Goal: Download file/media

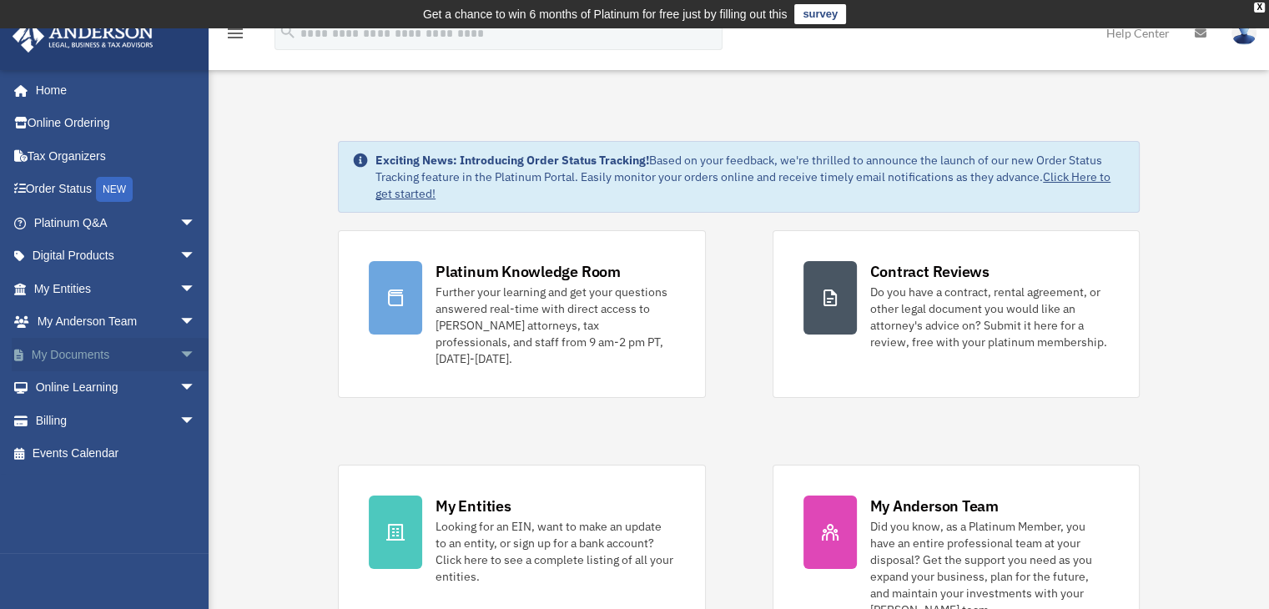
click at [108, 357] on link "My Documents arrow_drop_down" at bounding box center [116, 354] width 209 height 33
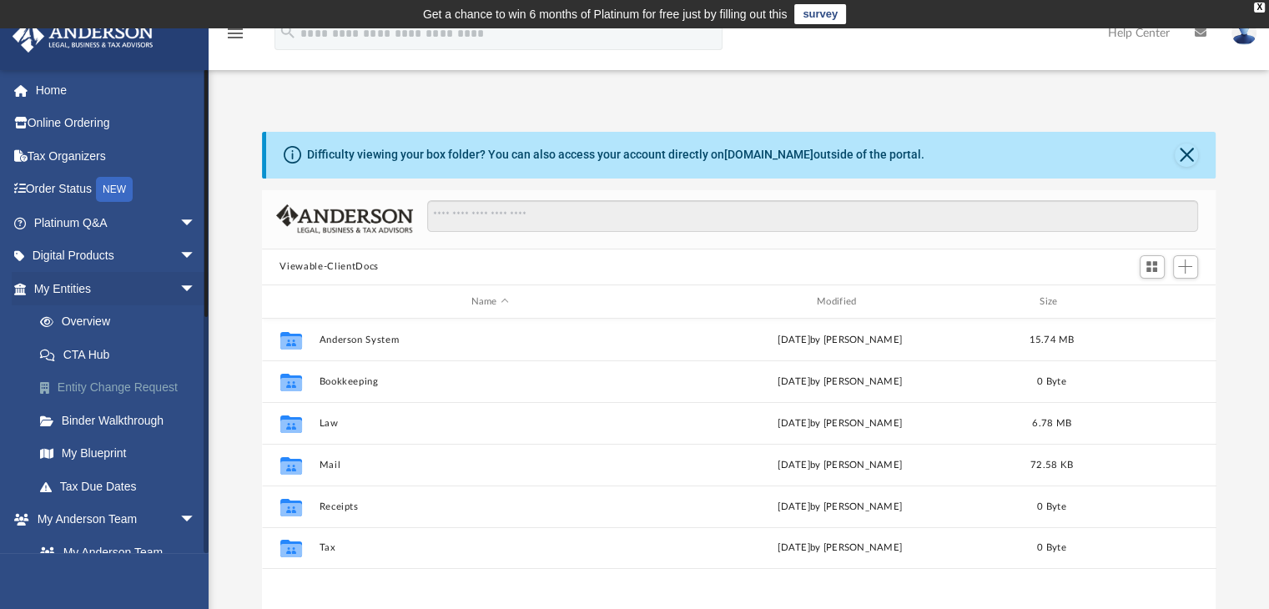
scroll to position [366, 941]
click at [179, 276] on span "arrow_drop_down" at bounding box center [195, 289] width 33 height 34
click at [179, 319] on span "arrow_drop_down" at bounding box center [195, 322] width 33 height 34
click at [76, 382] on link "Box" at bounding box center [122, 387] width 198 height 33
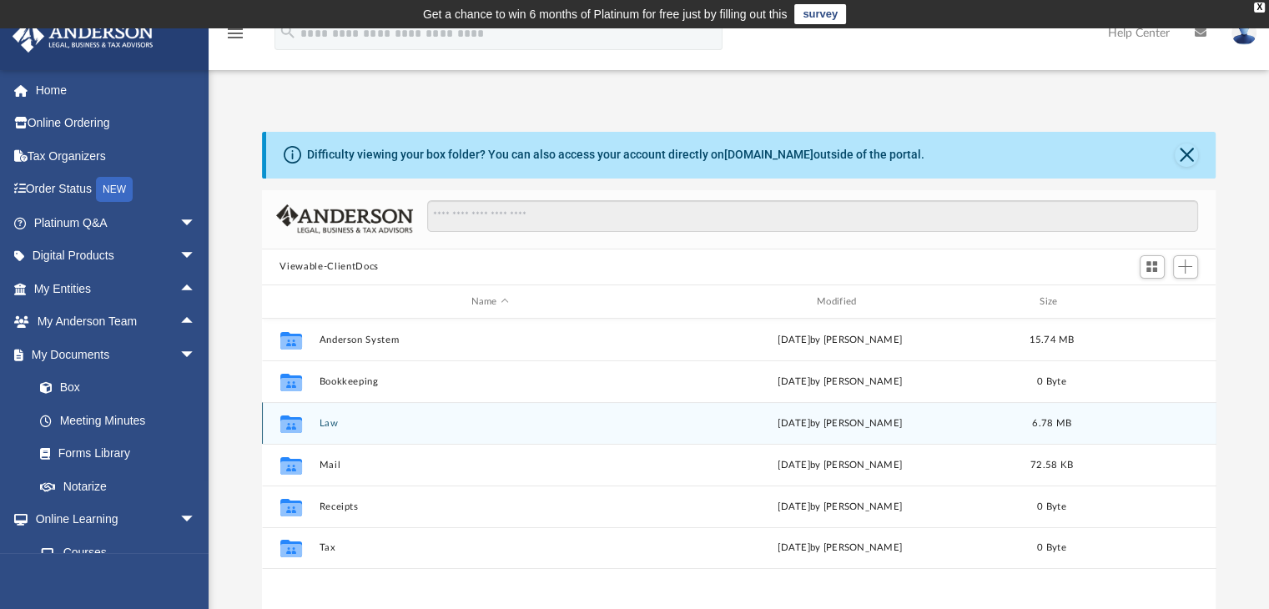
click at [345, 421] on button "Law" at bounding box center [490, 423] width 342 height 11
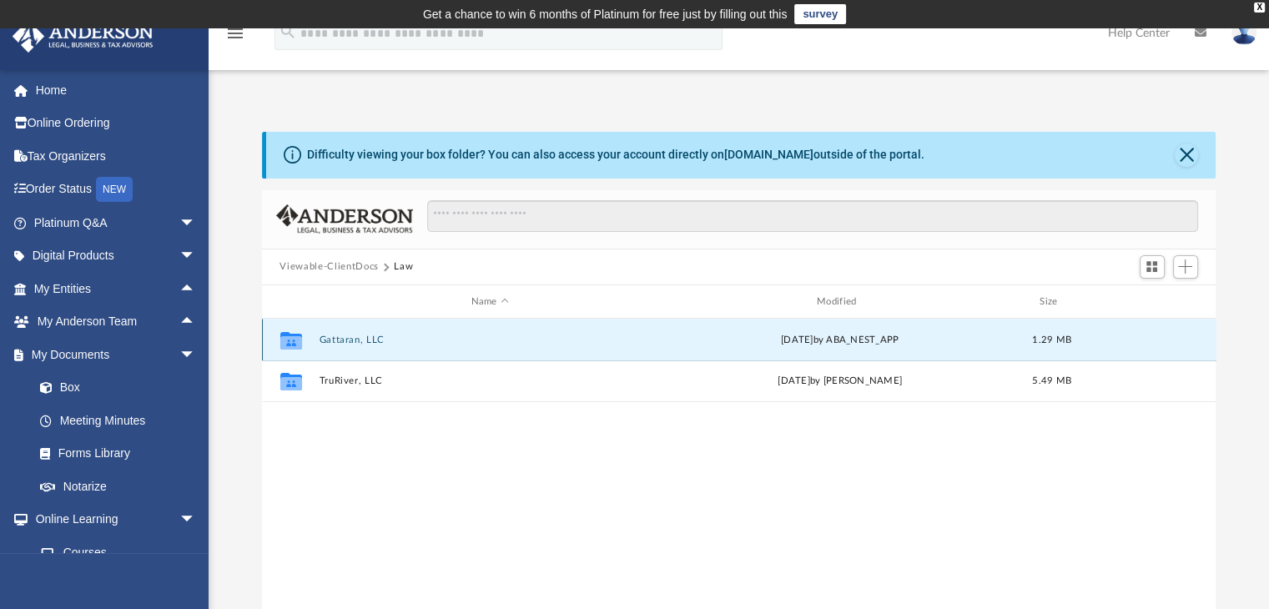
click at [373, 340] on button "Gattaran, LLC" at bounding box center [490, 340] width 342 height 11
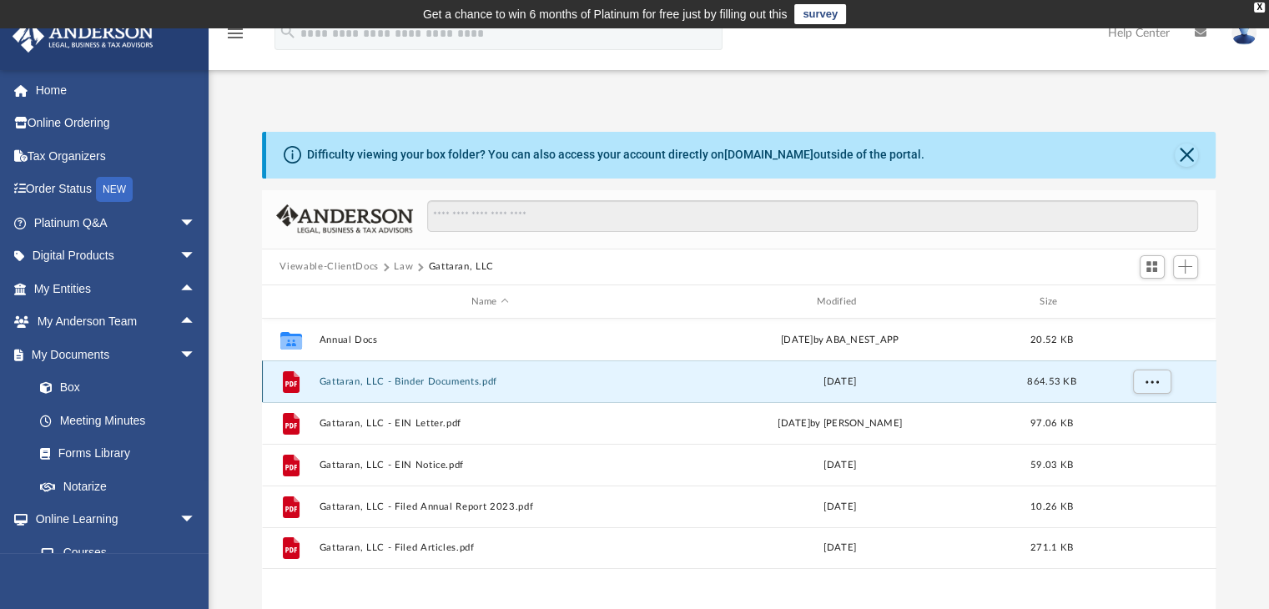
click at [460, 376] on button "Gattaran, LLC - Binder Documents.pdf" at bounding box center [490, 381] width 342 height 11
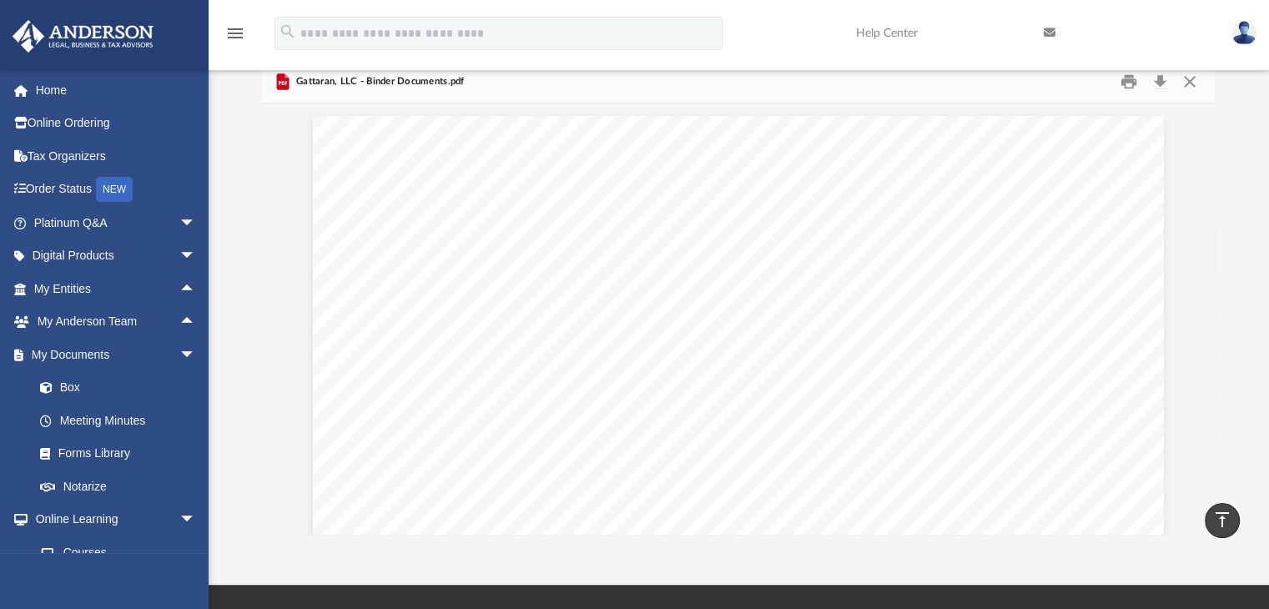
scroll to position [123, 0]
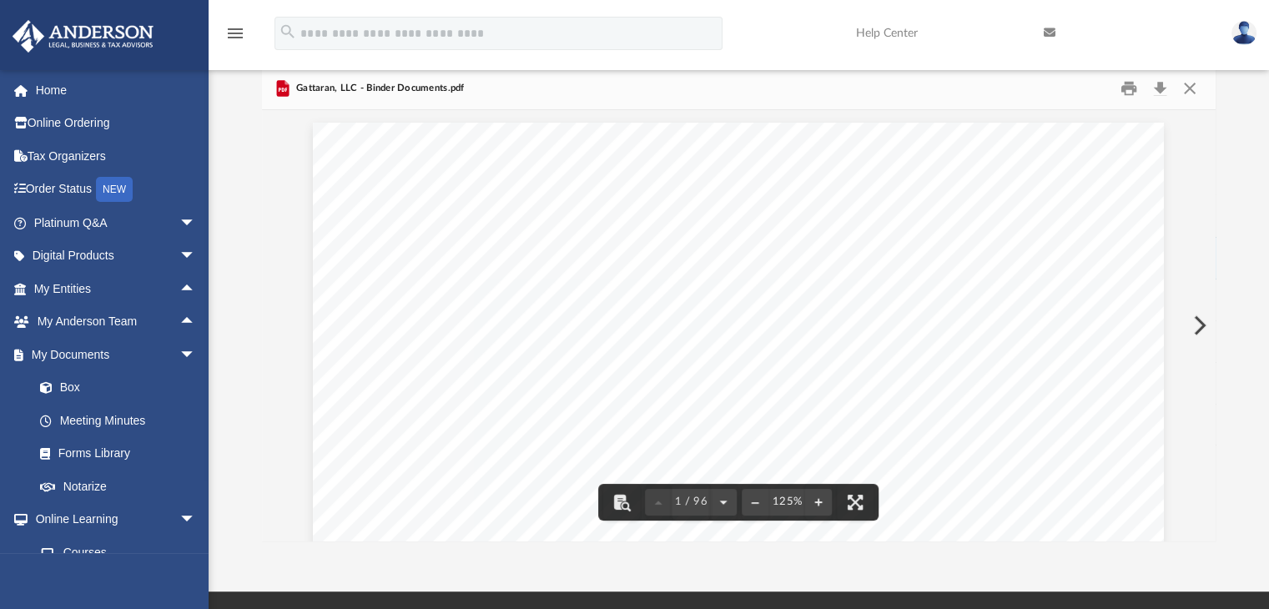
click at [1197, 321] on button "Preview" at bounding box center [1198, 325] width 37 height 47
drag, startPoint x: 1191, startPoint y: 335, endPoint x: 1221, endPoint y: 284, distance: 59.1
click at [1221, 284] on div "Difficulty viewing your box folder? You can also access your account directly o…" at bounding box center [739, 274] width 1060 height 533
click at [1160, 83] on button "Download" at bounding box center [1160, 88] width 30 height 26
click at [110, 388] on link "Box" at bounding box center [122, 387] width 198 height 33
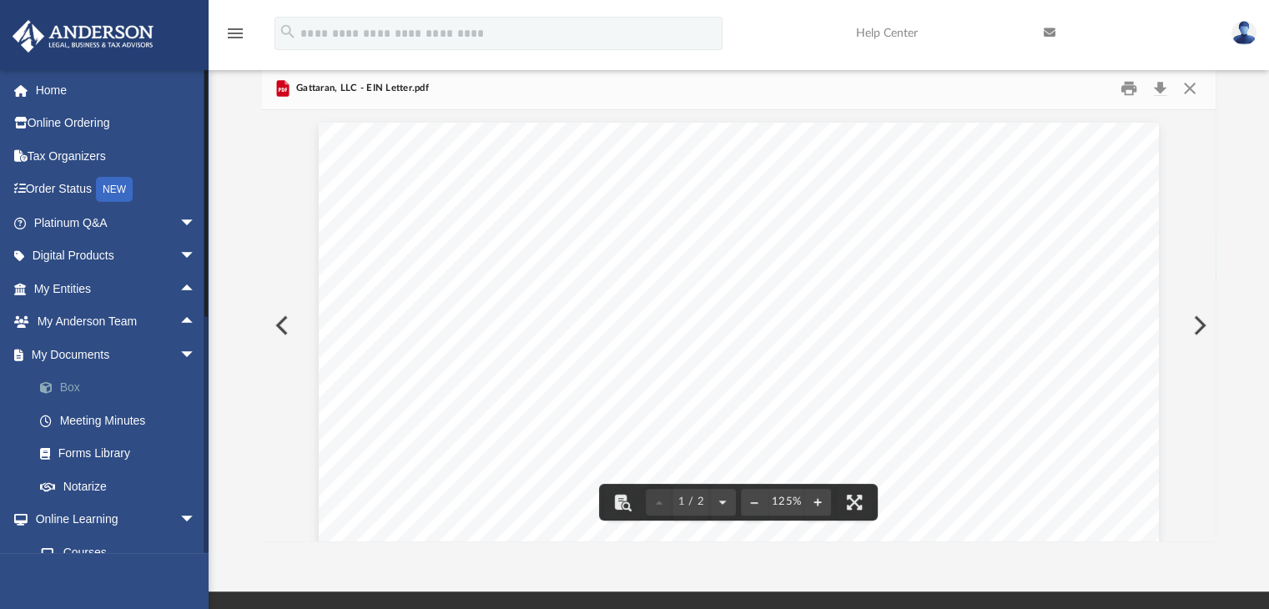
click at [110, 388] on link "Box" at bounding box center [122, 387] width 198 height 33
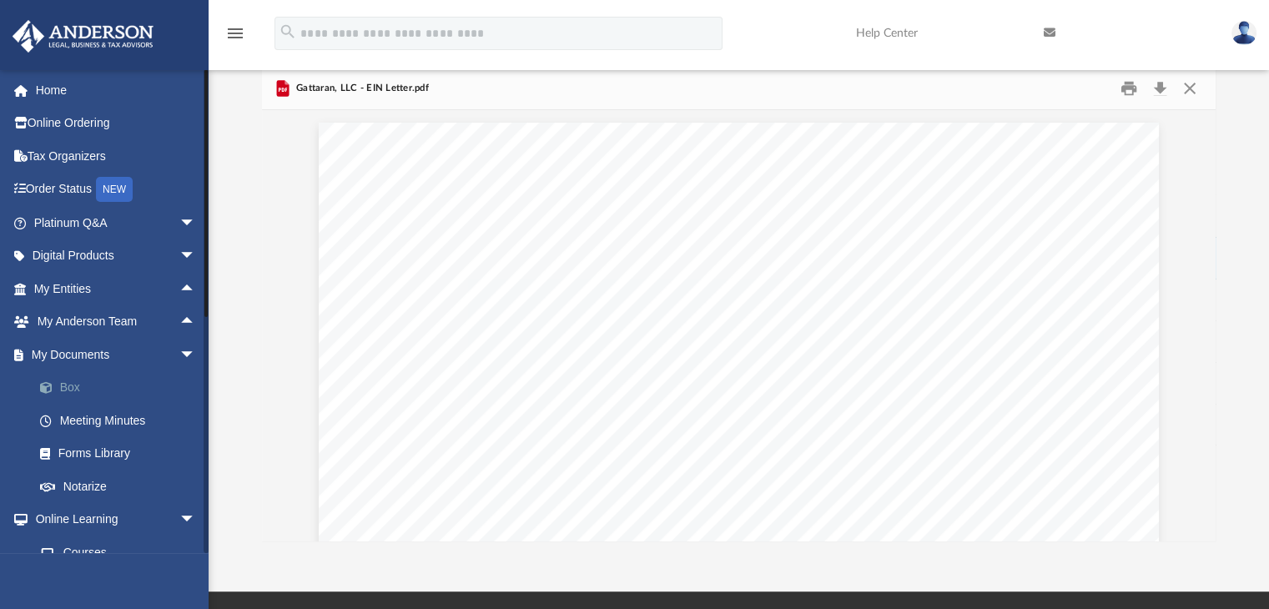
click at [68, 380] on link "Box" at bounding box center [122, 387] width 198 height 33
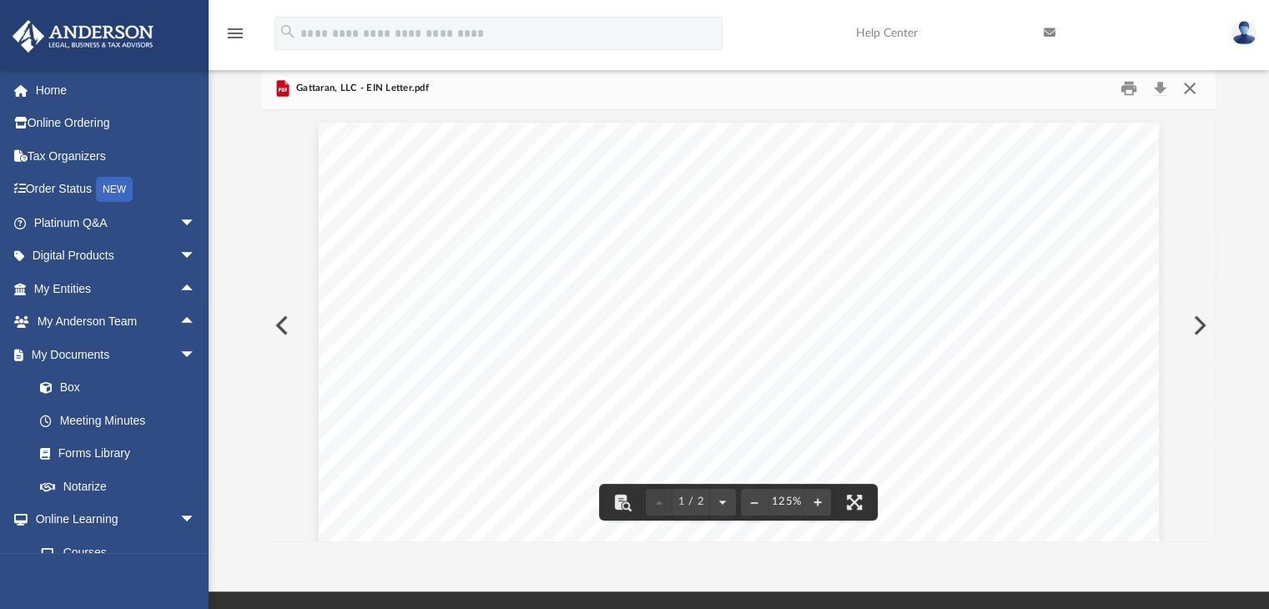
click at [1185, 88] on button "Close" at bounding box center [1190, 88] width 30 height 26
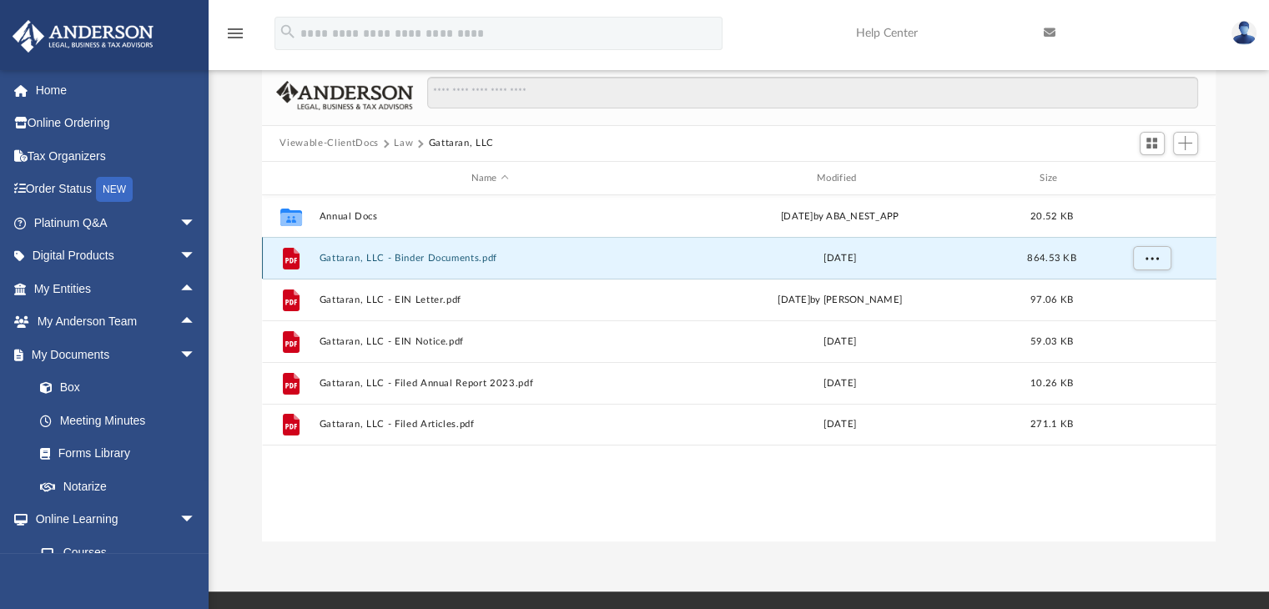
click at [473, 256] on button "Gattaran, LLC - Binder Documents.pdf" at bounding box center [490, 258] width 342 height 11
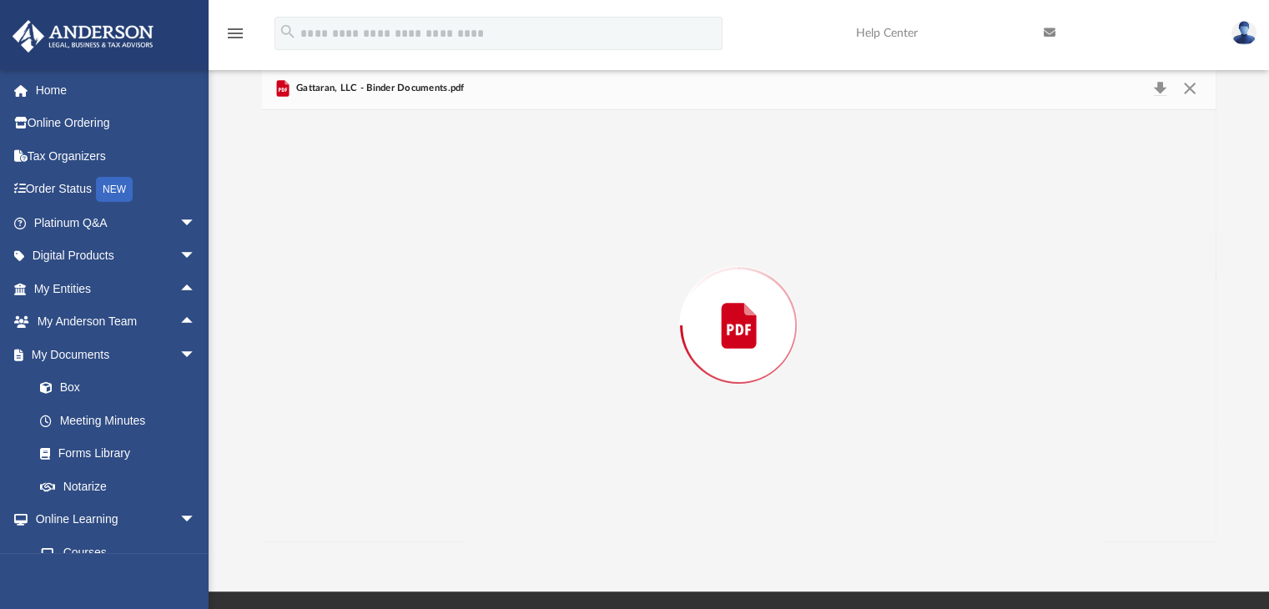
click at [473, 256] on div "Preview" at bounding box center [739, 325] width 954 height 430
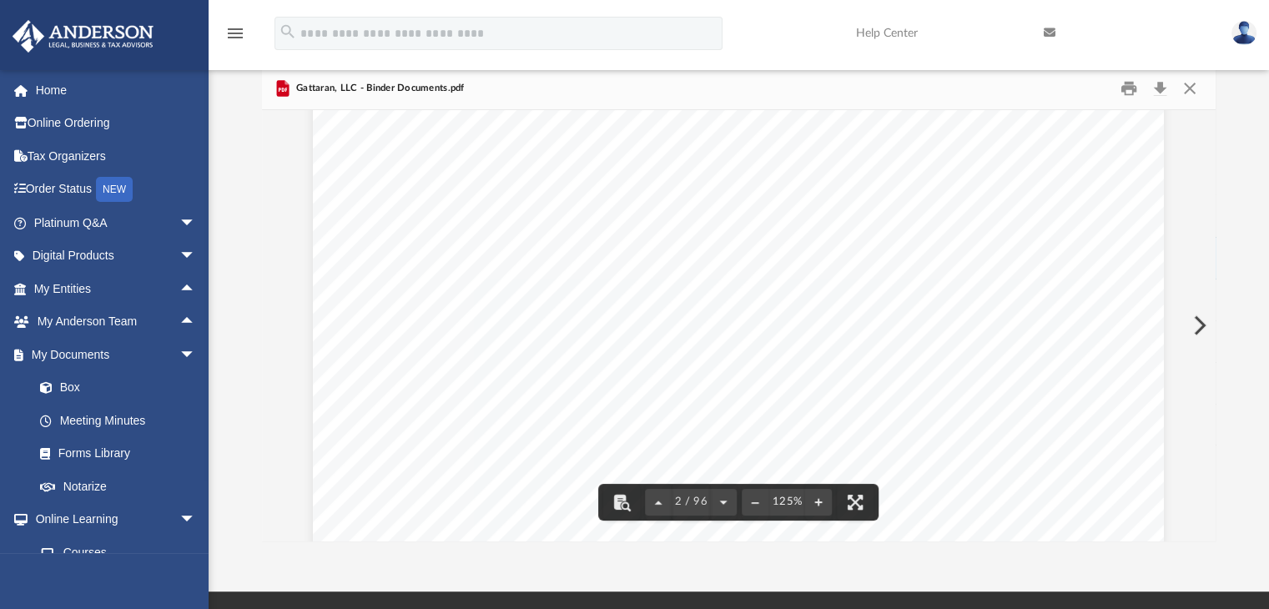
scroll to position [883, 0]
click at [1163, 88] on button "Download" at bounding box center [1160, 88] width 30 height 26
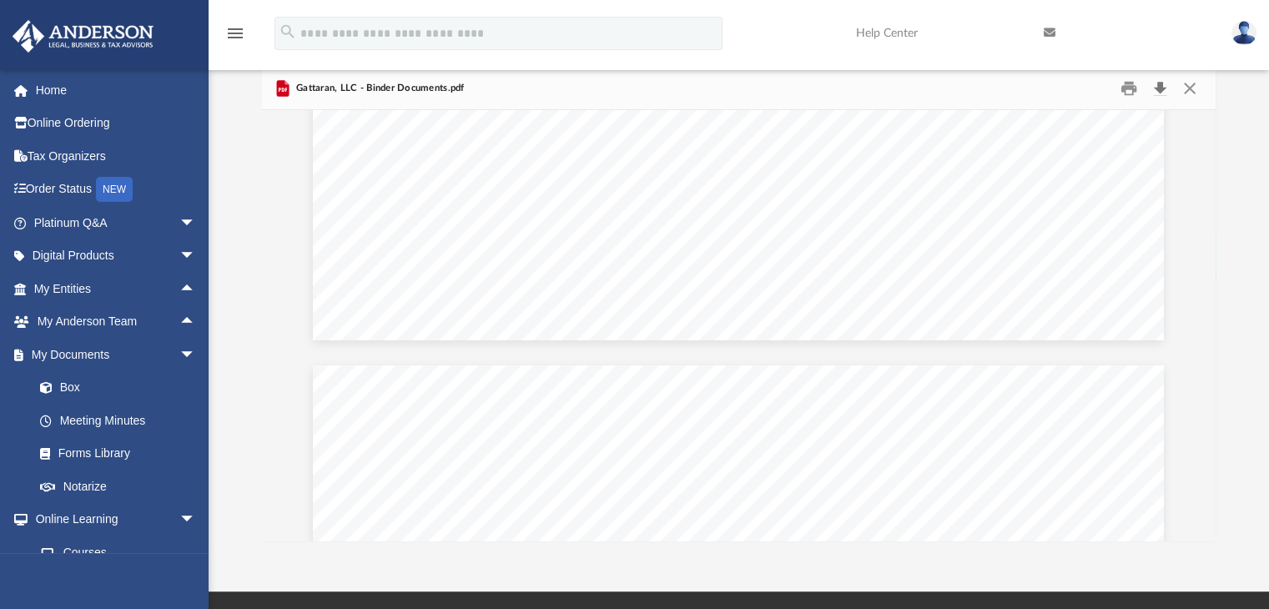
click at [1161, 83] on button "Download" at bounding box center [1160, 88] width 30 height 26
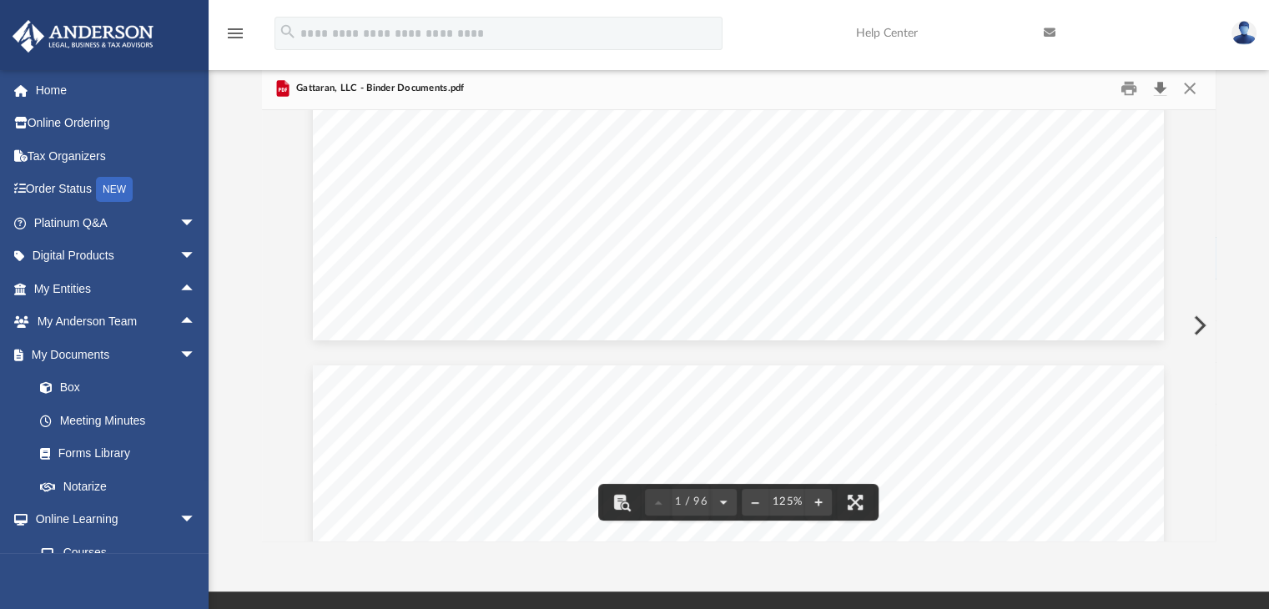
click at [1158, 84] on button "Download" at bounding box center [1160, 88] width 30 height 26
